Goal: Task Accomplishment & Management: Use online tool/utility

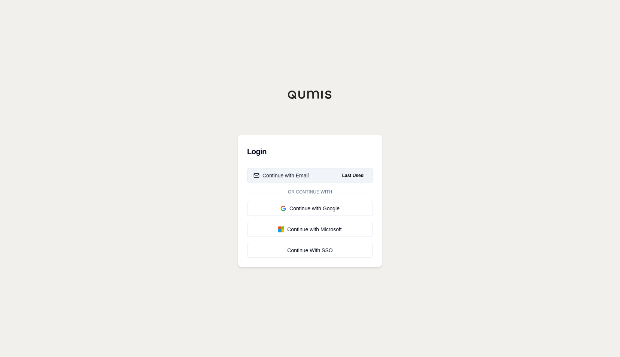
click at [262, 179] on div "Continue with Email" at bounding box center [280, 175] width 55 height 7
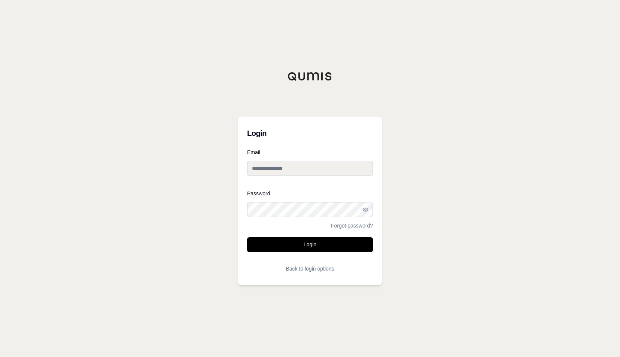
type input "**********"
click at [324, 247] on button "Login" at bounding box center [310, 244] width 126 height 15
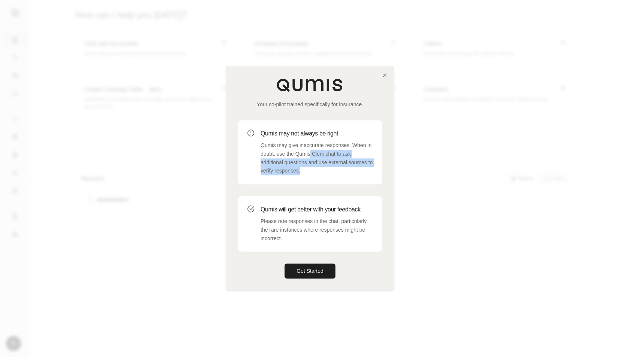
drag, startPoint x: 310, startPoint y: 156, endPoint x: 349, endPoint y: 174, distance: 43.2
click at [349, 174] on p "Qumis may give inaccurate responses. When in doubt, use the Qumis Clerk chat to…" at bounding box center [316, 158] width 112 height 34
click at [315, 171] on p "Qumis may give inaccurate responses. When in doubt, use the Qumis Clerk chat to…" at bounding box center [316, 158] width 112 height 34
click at [383, 75] on icon "button" at bounding box center [385, 75] width 6 height 6
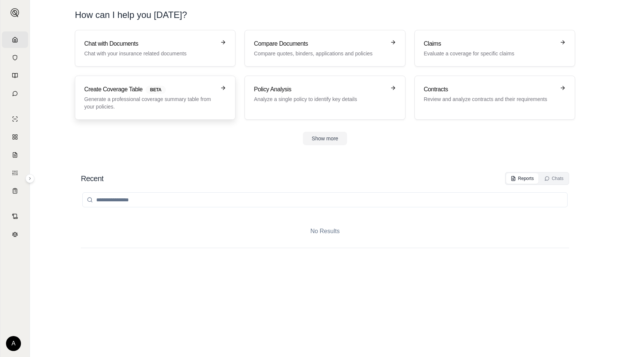
click at [154, 102] on p "Generate a professional coverage summary table from your policies." at bounding box center [149, 102] width 131 height 15
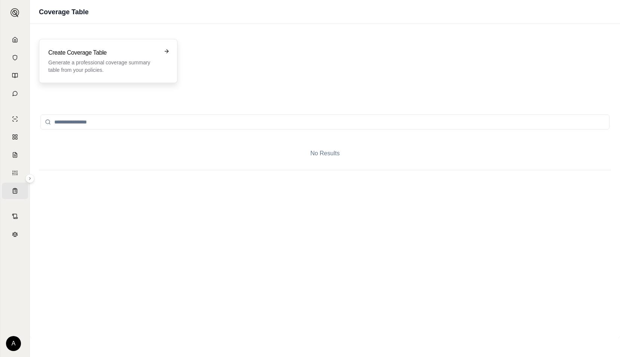
click at [154, 54] on h3 "Create Coverage Table" at bounding box center [102, 52] width 109 height 9
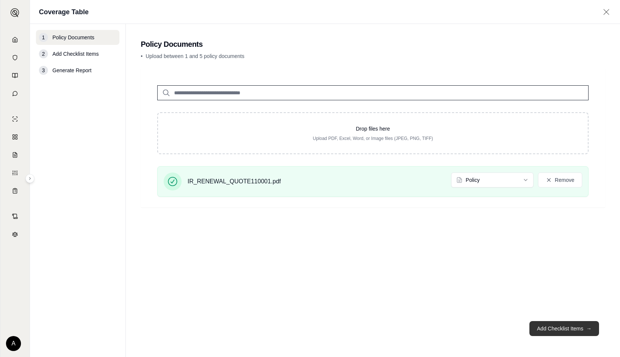
click at [571, 332] on button "Add Checklist Items →" at bounding box center [564, 328] width 70 height 15
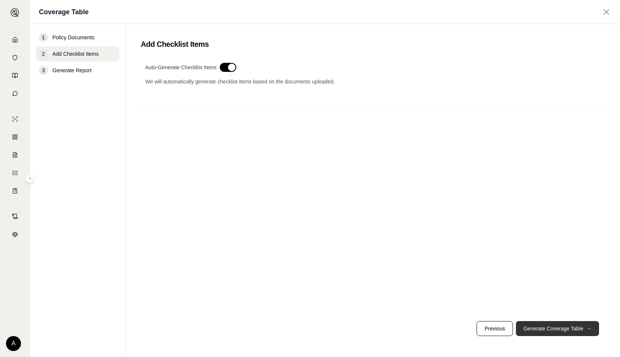
click at [549, 324] on button "Generate Coverage Table →" at bounding box center [557, 328] width 83 height 15
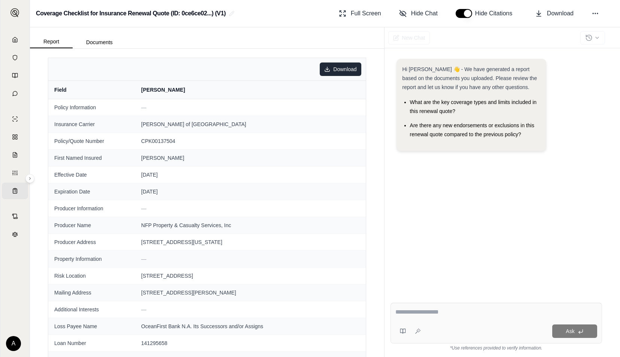
click at [335, 72] on html "Home Vault Prompts Chats Single Policy Comparisons Claims Custom Report Coverag…" at bounding box center [310, 178] width 620 height 357
click at [323, 98] on div "Download as JSON" at bounding box center [319, 97] width 68 height 12
click at [331, 73] on html "Home Vault Prompts Chats Single Policy Comparisons Claims Custom Report Coverag…" at bounding box center [310, 178] width 620 height 357
click at [327, 84] on div "Download as Excel" at bounding box center [319, 85] width 68 height 12
click at [14, 17] on button at bounding box center [14, 12] width 15 height 15
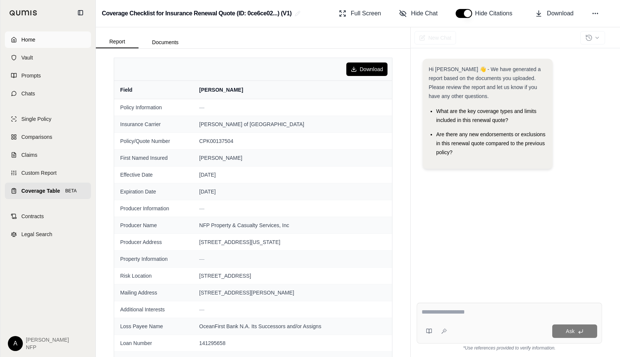
click at [28, 44] on link "Home" at bounding box center [48, 39] width 86 height 16
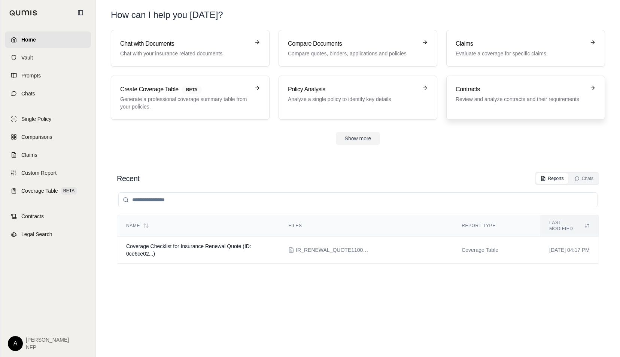
click at [507, 99] on p "Review and analyze contracts and their requirements" at bounding box center [519, 98] width 129 height 7
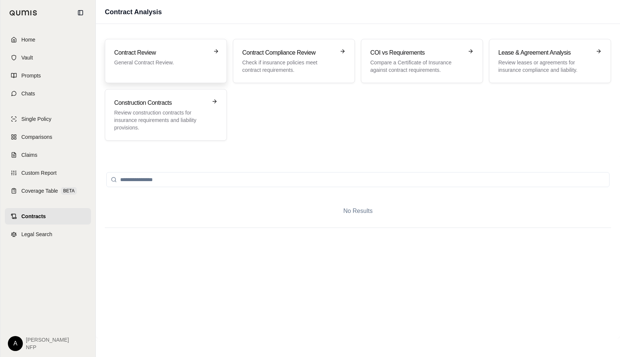
click at [184, 55] on h3 "Contract Review" at bounding box center [160, 52] width 93 height 9
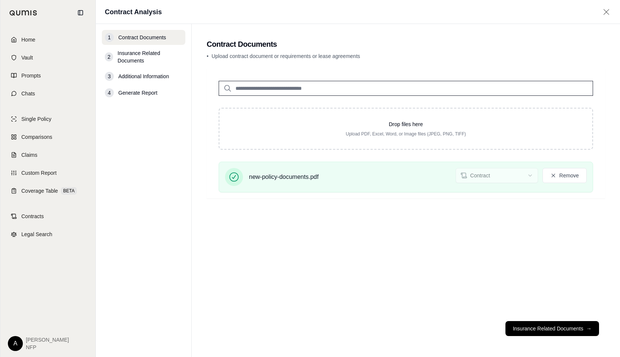
click at [554, 336] on footer "Insurance Related Documents →" at bounding box center [406, 328] width 398 height 27
click at [555, 334] on button "Insurance Related Documents →" at bounding box center [552, 328] width 94 height 15
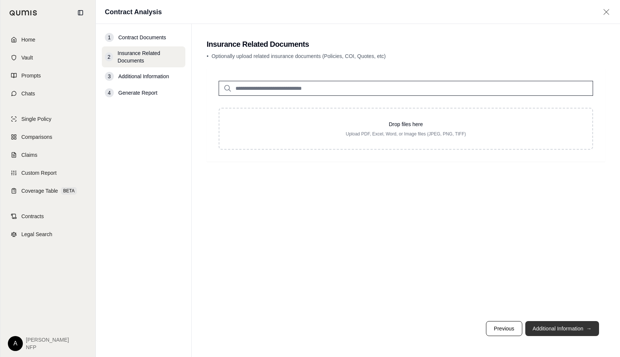
click at [546, 327] on button "Additional Information →" at bounding box center [562, 328] width 74 height 15
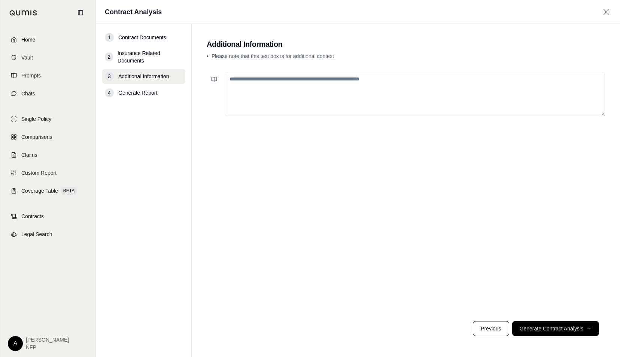
click at [297, 99] on textarea at bounding box center [415, 94] width 380 height 44
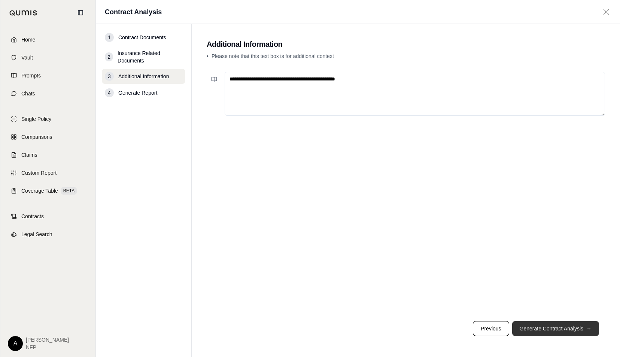
type textarea "**********"
click at [554, 332] on button "Generate Contract Analysis →" at bounding box center [555, 328] width 87 height 15
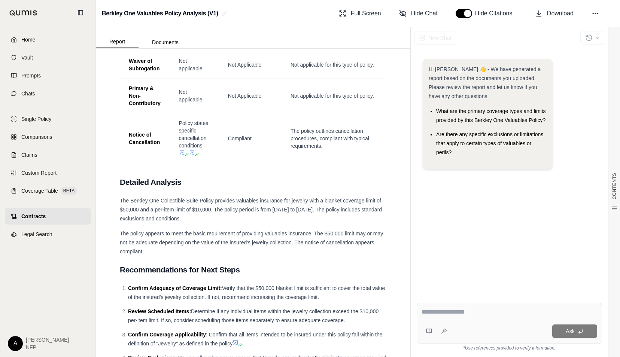
scroll to position [920, 0]
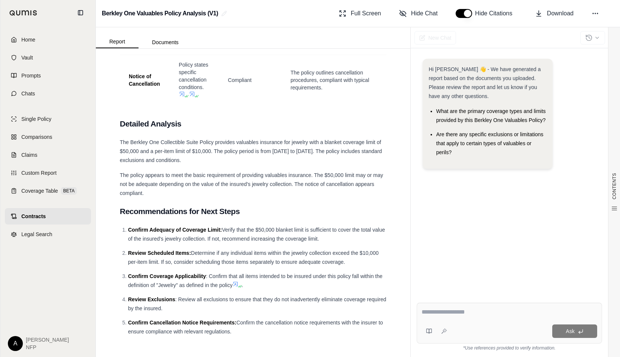
click at [273, 193] on div "The policy appears to meet the basic requirement of providing valuables insuran…" at bounding box center [253, 184] width 266 height 27
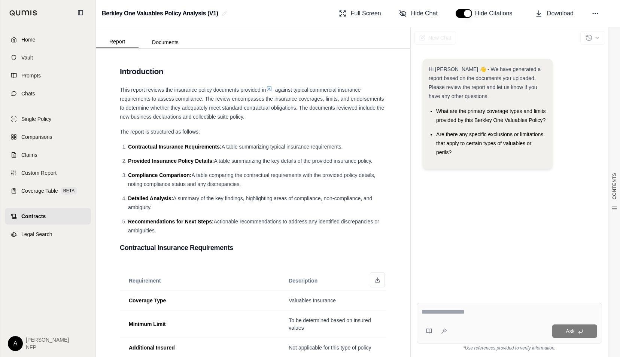
scroll to position [0, 0]
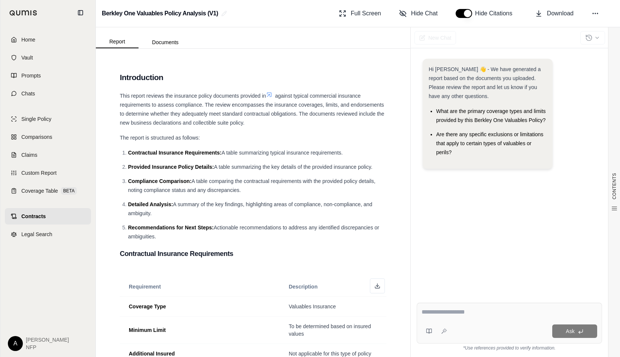
click at [24, 11] on img at bounding box center [23, 13] width 28 height 6
click at [136, 14] on h2 "Berkley One Valuables Policy Analysis (V1)" at bounding box center [160, 13] width 116 height 13
click at [23, 42] on span "Home" at bounding box center [28, 39] width 14 height 7
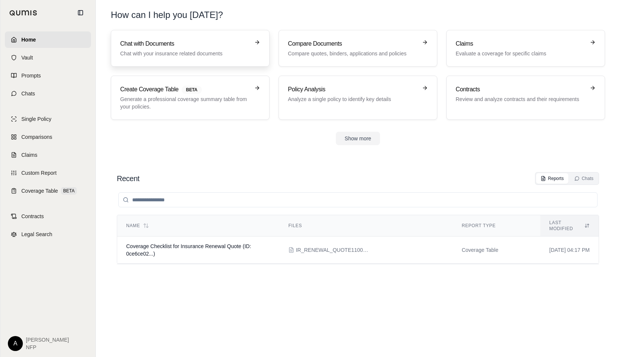
click at [161, 53] on p "Chat with your insurance related documents" at bounding box center [184, 53] width 129 height 7
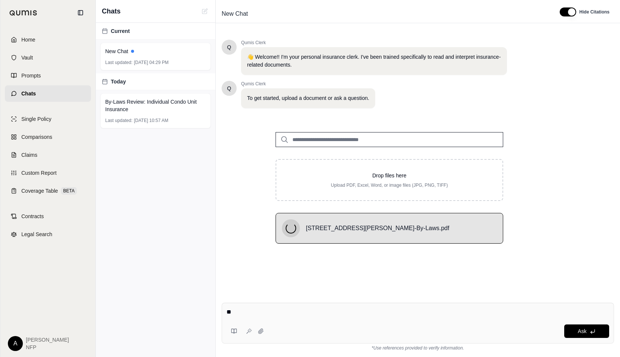
type textarea "*"
type textarea "*****"
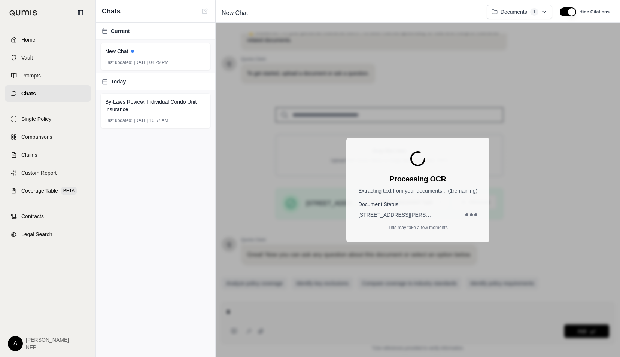
scroll to position [48, 0]
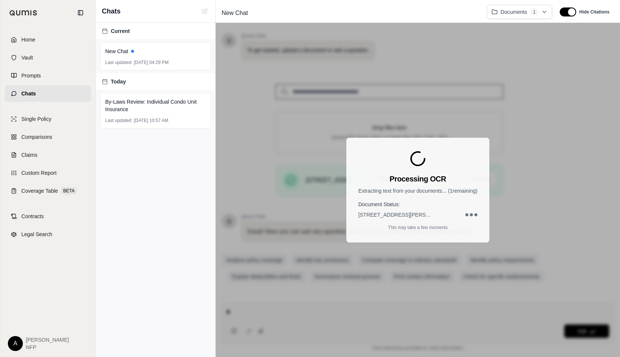
type textarea "*"
